Goal: Task Accomplishment & Management: Use online tool/utility

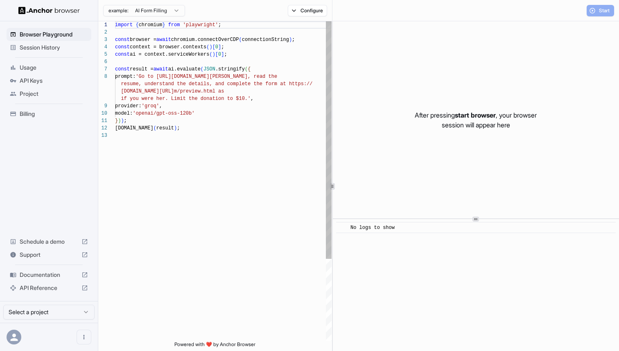
scroll to position [52, 0]
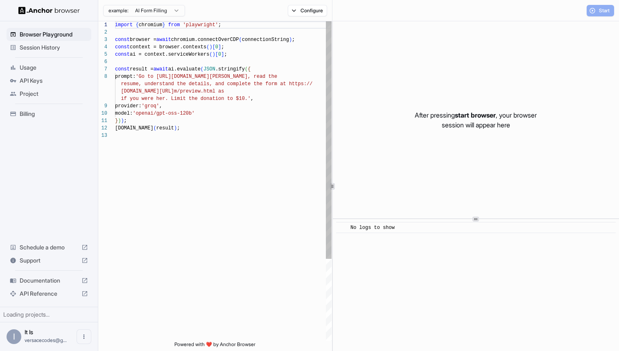
scroll to position [52, 0]
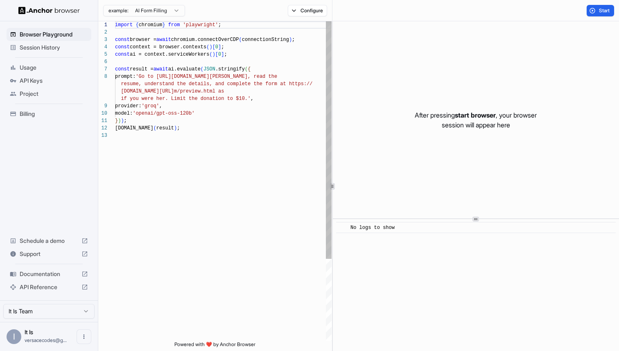
click at [224, 91] on div "import { chromium } from 'playwright' ; const browser = await chromium.connectO…" at bounding box center [223, 236] width 217 height 430
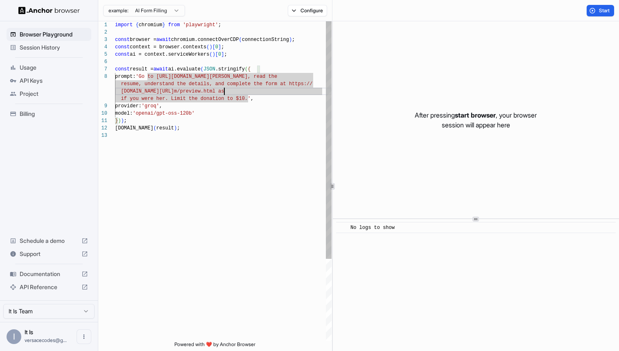
click at [216, 115] on div "import { chromium } from 'playwright' ; const browser = await chromium.connectO…" at bounding box center [223, 236] width 217 height 430
type textarea "**********"
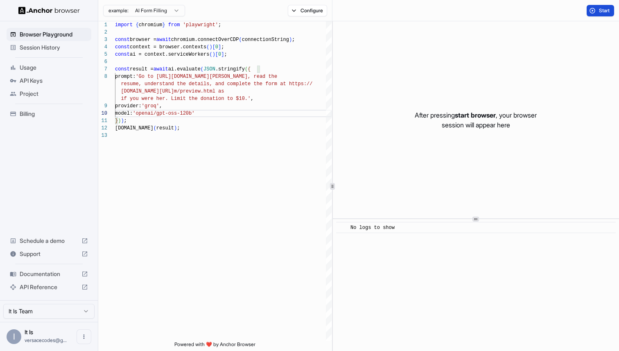
click at [591, 11] on button "Start" at bounding box center [600, 10] width 27 height 11
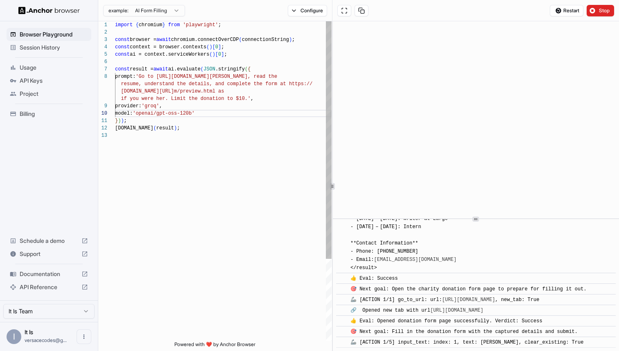
scroll to position [330, 0]
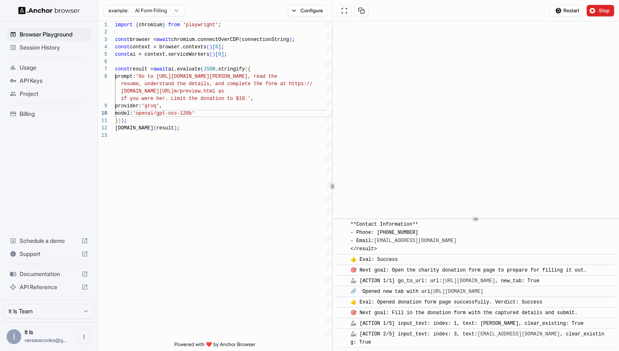
click at [54, 70] on span "Usage" at bounding box center [54, 67] width 68 height 8
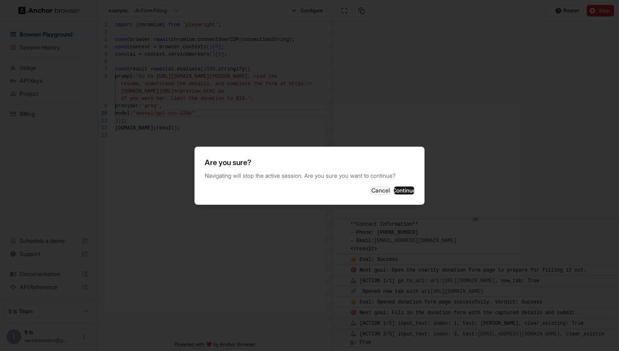
click at [54, 70] on div at bounding box center [309, 175] width 619 height 351
click at [370, 191] on button "Cancel" at bounding box center [380, 190] width 20 height 8
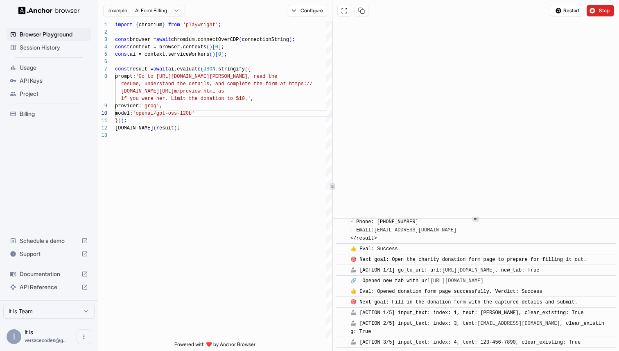
scroll to position [359, 0]
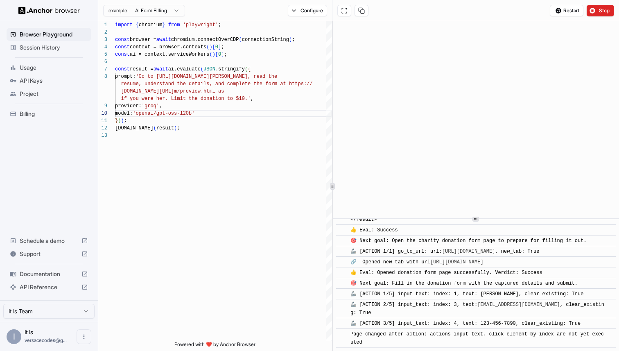
click at [59, 52] on div "Session History" at bounding box center [49, 47] width 85 height 13
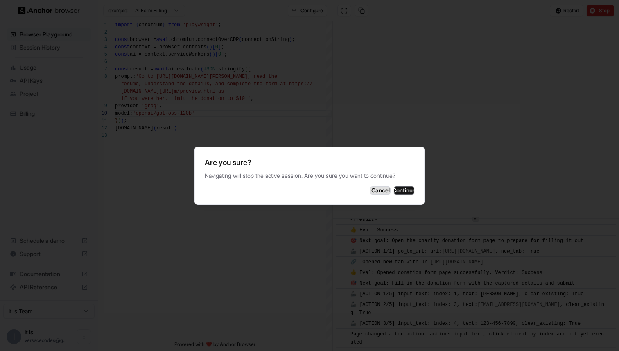
click at [370, 194] on button "Cancel" at bounding box center [380, 190] width 20 height 8
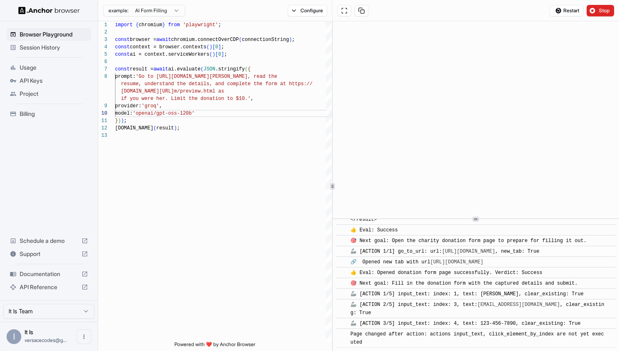
click at [159, 11] on html "Browser Playground Session History Usage API Keys Project Billing Schedule a de…" at bounding box center [309, 175] width 619 height 351
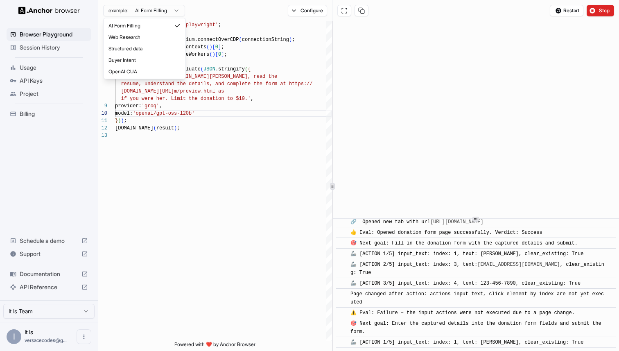
scroll to position [410, 0]
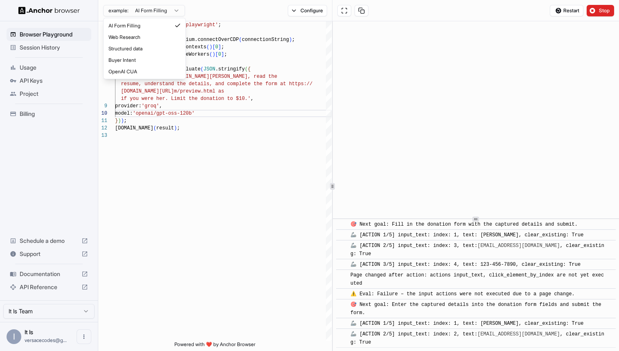
click at [159, 11] on html "Browser Playground Session History Usage API Keys Project Billing Schedule a de…" at bounding box center [309, 175] width 619 height 351
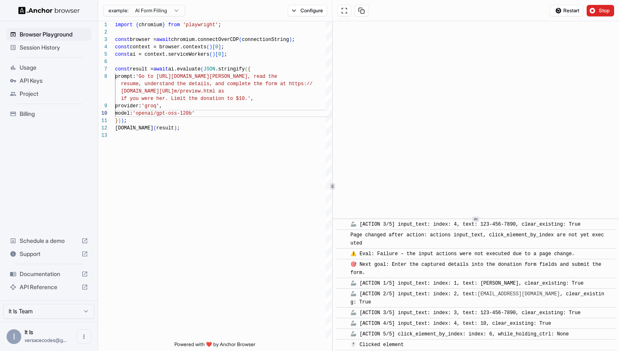
scroll to position [453, 0]
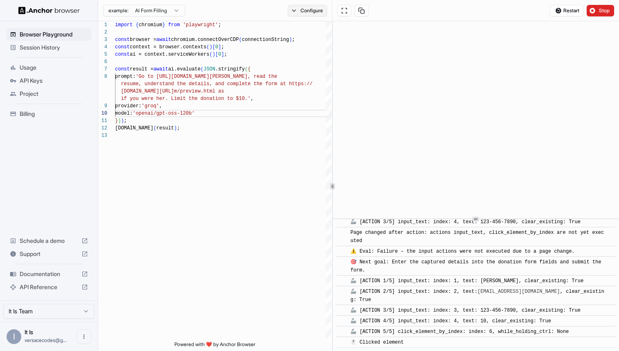
click at [301, 13] on button "Configure" at bounding box center [308, 10] width 40 height 11
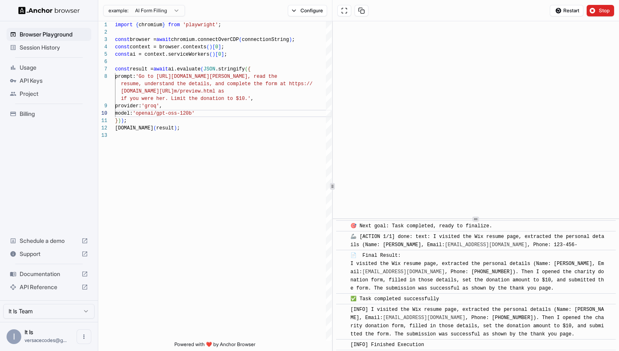
scroll to position [593, 0]
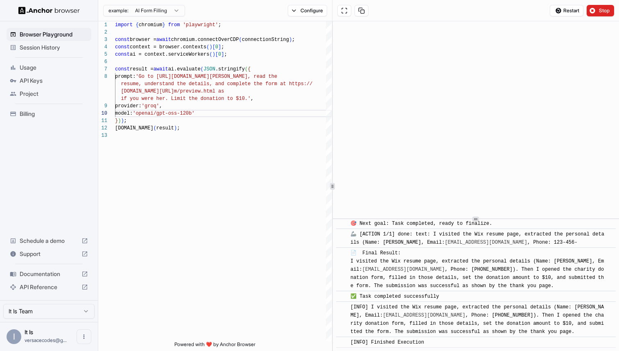
click at [47, 115] on span "Billing" at bounding box center [54, 114] width 68 height 8
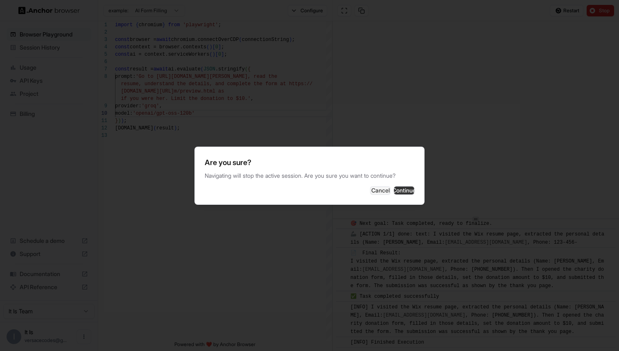
click at [401, 190] on button "Continue" at bounding box center [404, 190] width 20 height 8
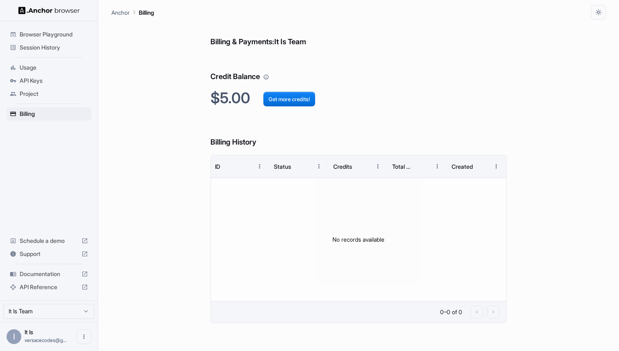
click at [56, 309] on html "Browser Playground Session History Usage API Keys Project Billing Schedule a de…" at bounding box center [309, 175] width 619 height 351
click at [85, 338] on icon "Open menu" at bounding box center [84, 336] width 7 height 7
click at [225, 272] on div at bounding box center [309, 175] width 619 height 351
